Goal: Book appointment/travel/reservation

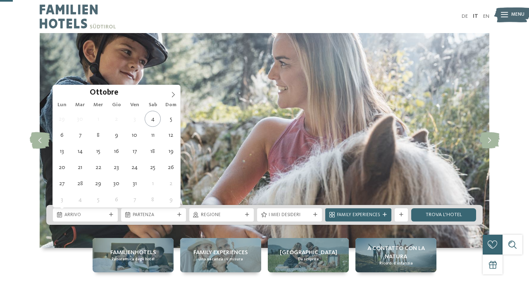
click at [177, 85] on span at bounding box center [173, 92] width 14 height 14
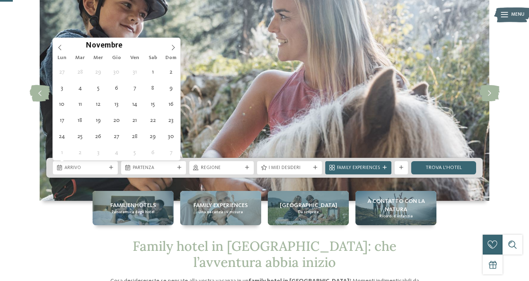
click at [179, 109] on div "27 28 29 30 31 1 2 3 4 5 6 7 8 9 10 11 12 13 14 15 16 17 18 19 20 21 22 23 24 2…" at bounding box center [116, 112] width 127 height 97
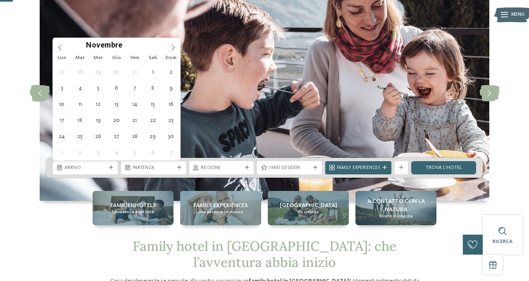
type div "[DATE]"
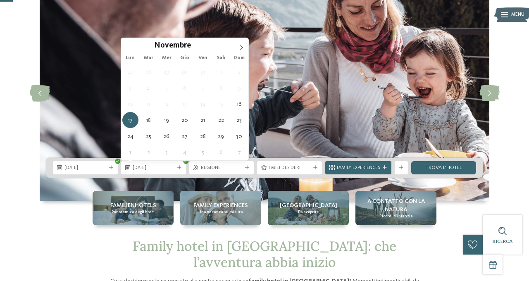
type div "[DATE]"
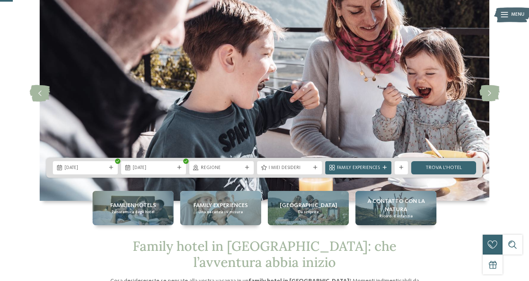
click at [241, 165] on span "Regione" at bounding box center [222, 168] width 42 height 7
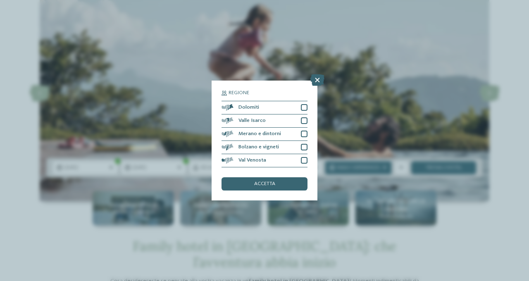
click at [306, 108] on div at bounding box center [304, 107] width 7 height 7
click at [304, 121] on div at bounding box center [304, 120] width 7 height 7
click at [304, 134] on div at bounding box center [304, 134] width 7 height 7
click at [305, 147] on div at bounding box center [304, 147] width 7 height 7
click at [304, 160] on div at bounding box center [304, 160] width 7 height 7
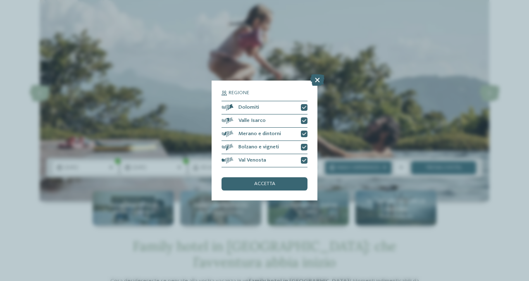
click at [288, 182] on div "accetta" at bounding box center [264, 183] width 86 height 13
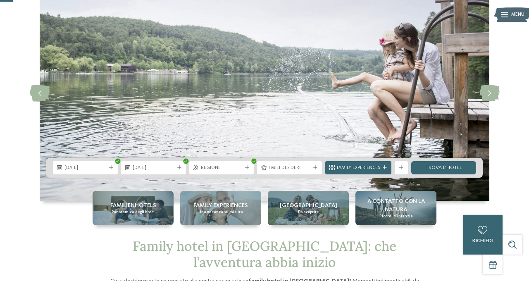
click at [450, 167] on link "trova l’hotel" at bounding box center [443, 167] width 65 height 13
